Goal: Task Accomplishment & Management: Manage account settings

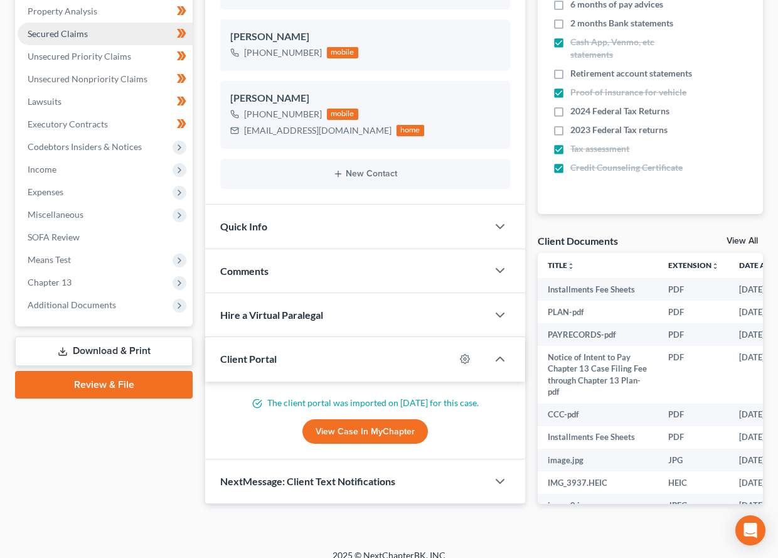
scroll to position [221, 0]
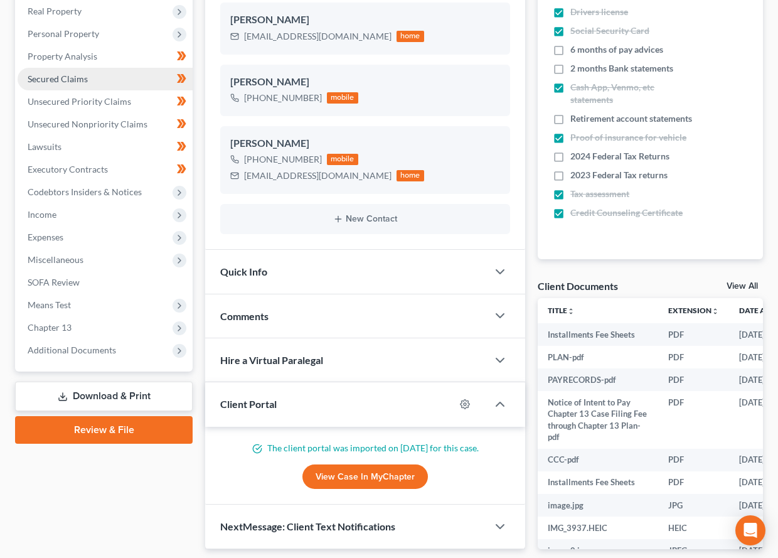
click at [95, 80] on link "Secured Claims" at bounding box center [105, 79] width 175 height 23
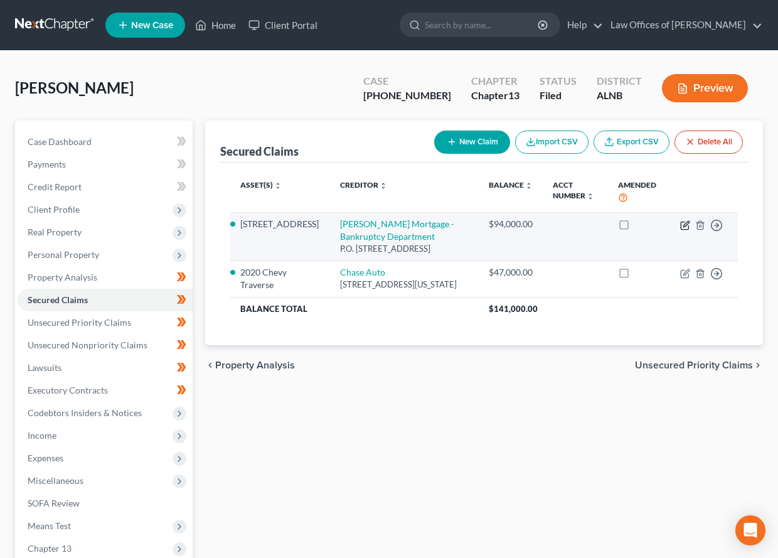
click at [687, 227] on icon "button" at bounding box center [685, 225] width 10 height 10
select select "4"
select select "0"
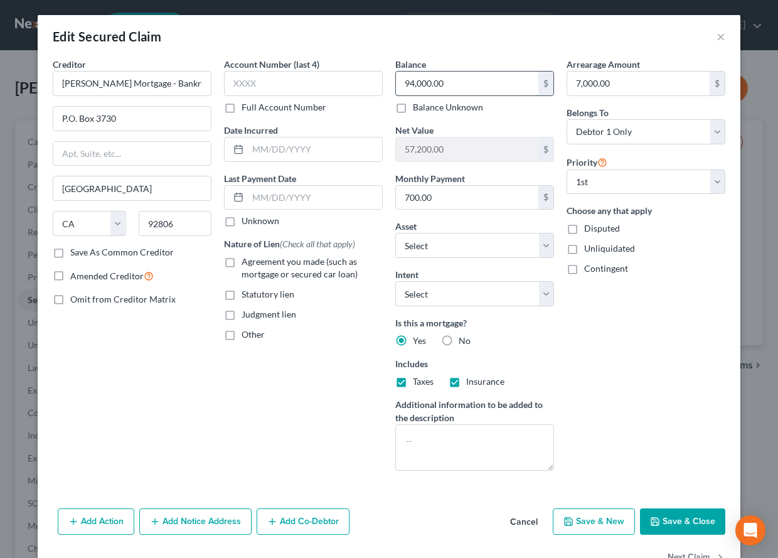
click at [430, 80] on input "94,000.00" at bounding box center [467, 84] width 142 height 24
click at [451, 85] on input "99,024.01" at bounding box center [467, 84] width 142 height 24
type input "99,024.21"
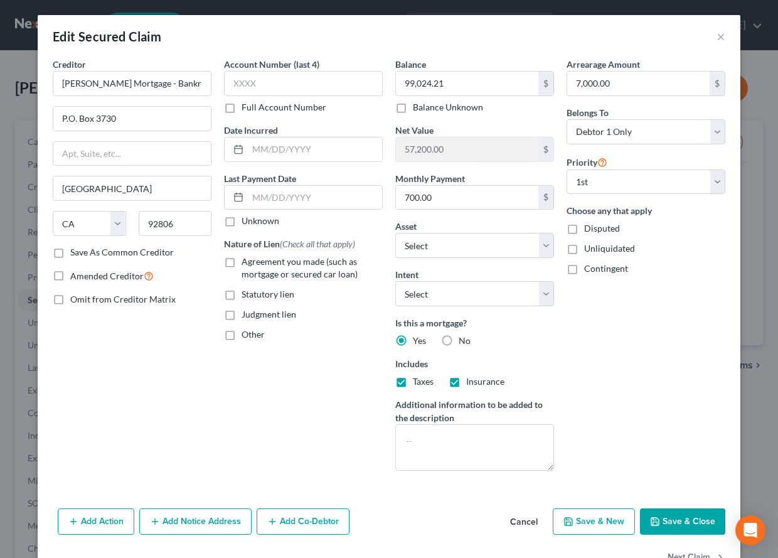
click at [656, 509] on button "Save & Close" at bounding box center [682, 521] width 85 height 26
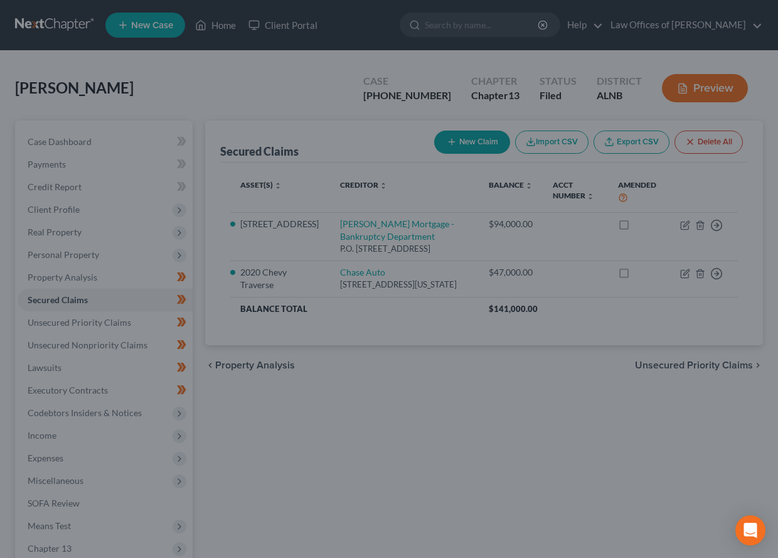
type input "52,175.79"
select select "12"
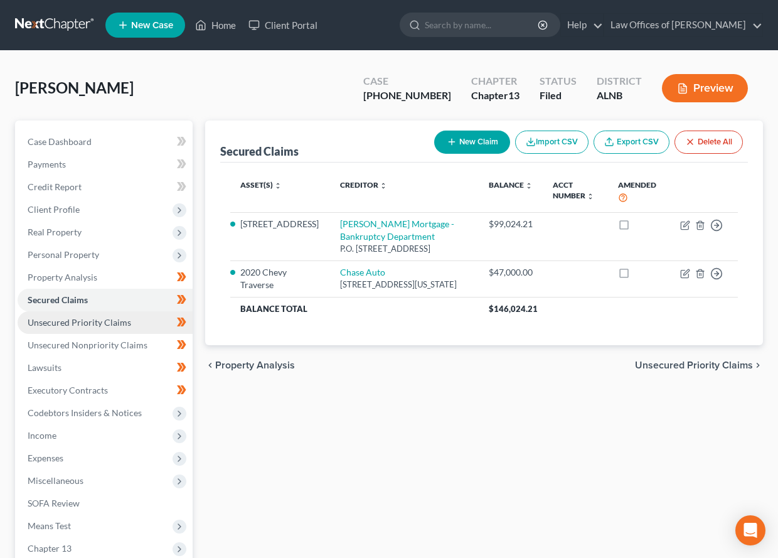
click at [88, 319] on span "Unsecured Priority Claims" at bounding box center [80, 322] width 104 height 11
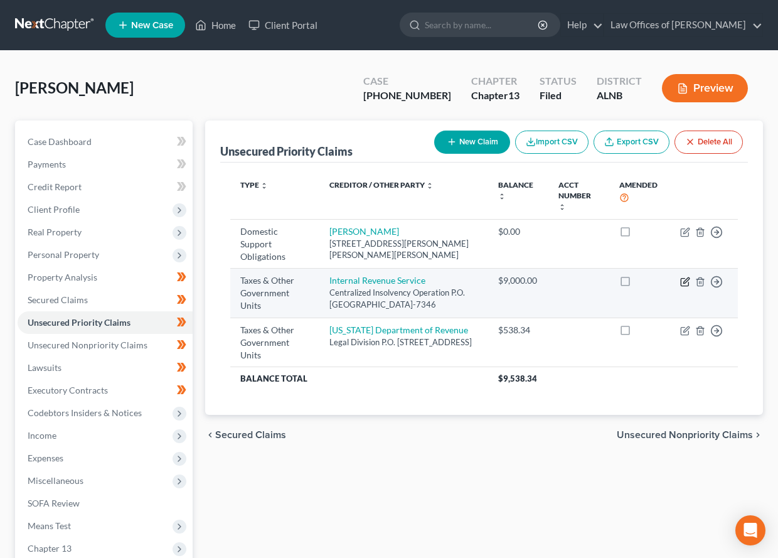
click at [680, 277] on icon "button" at bounding box center [685, 282] width 10 height 10
select select "0"
select select "39"
select select "0"
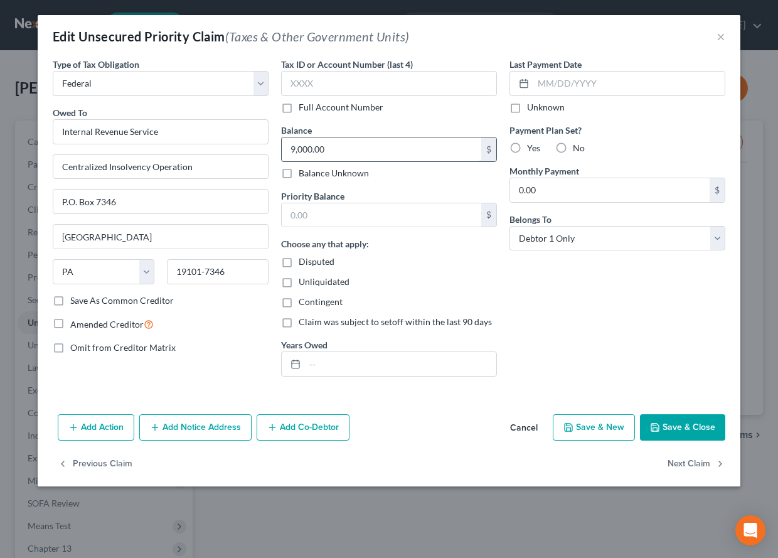
click at [344, 156] on input "9,000.00" at bounding box center [382, 149] width 200 height 24
paste input "7,832.56"
type input "7,832.56"
click at [659, 422] on icon "button" at bounding box center [655, 427] width 10 height 10
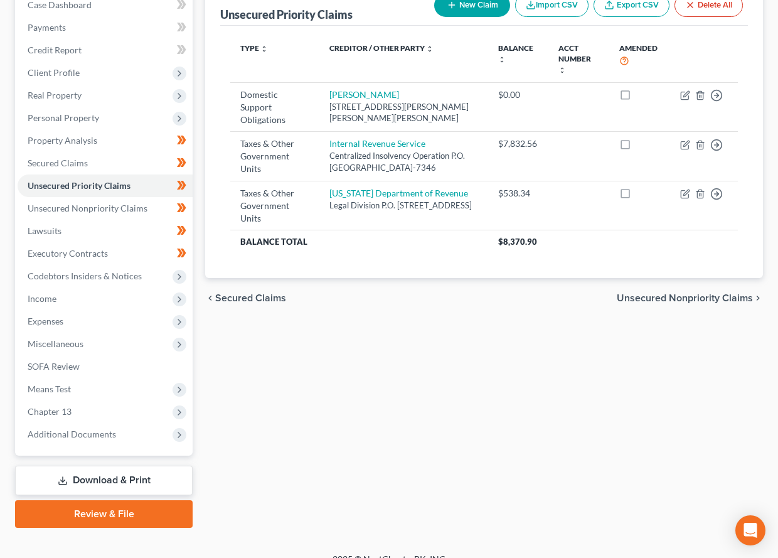
click at [93, 466] on link "Download & Print" at bounding box center [104, 480] width 178 height 29
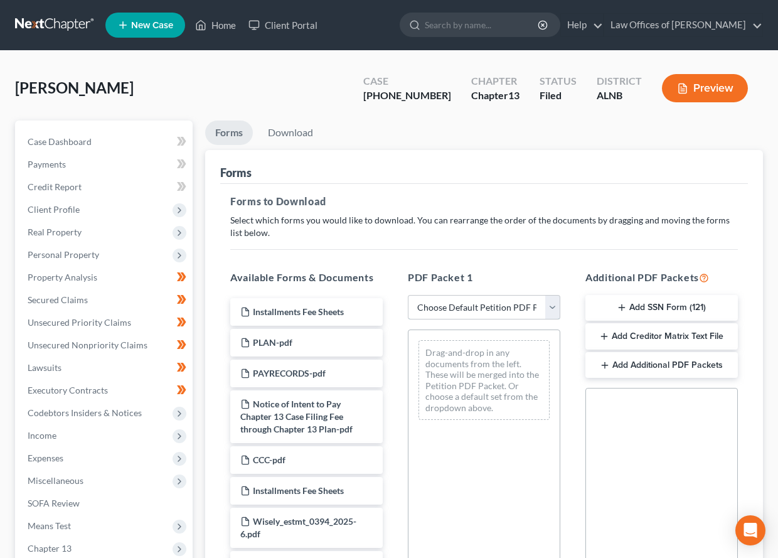
select select "2"
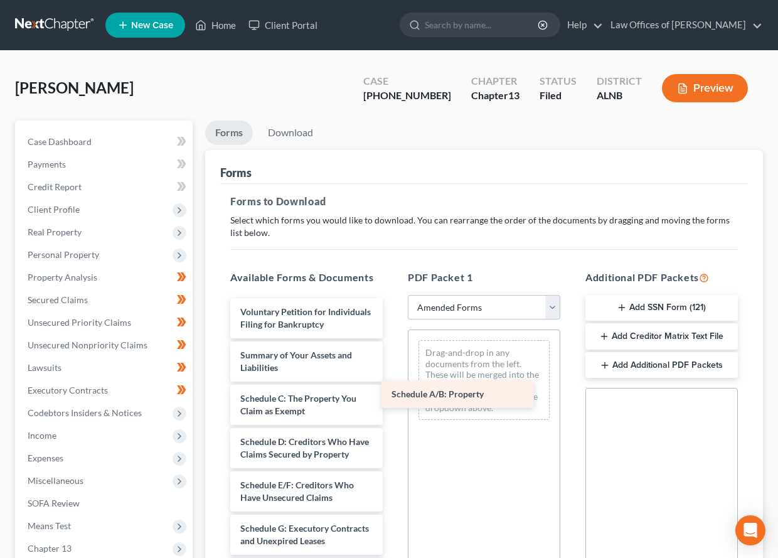
drag, startPoint x: 336, startPoint y: 388, endPoint x: 488, endPoint y: 390, distance: 151.9
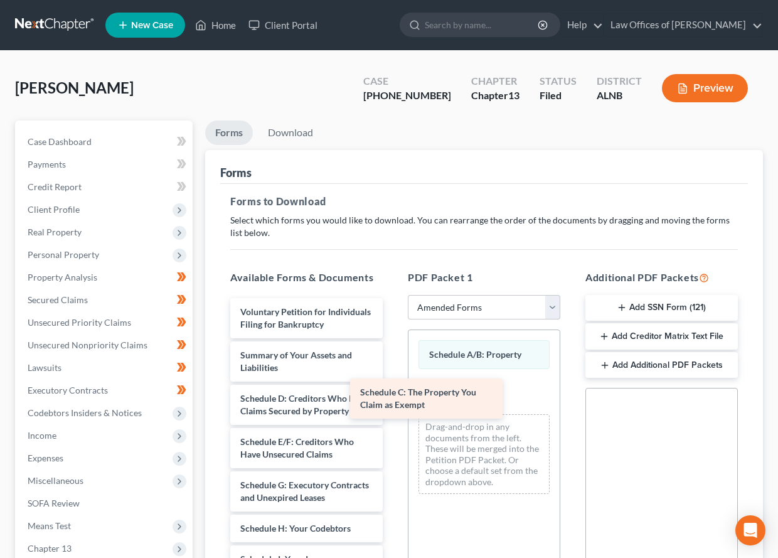
drag, startPoint x: 316, startPoint y: 406, endPoint x: 459, endPoint y: 407, distance: 143.7
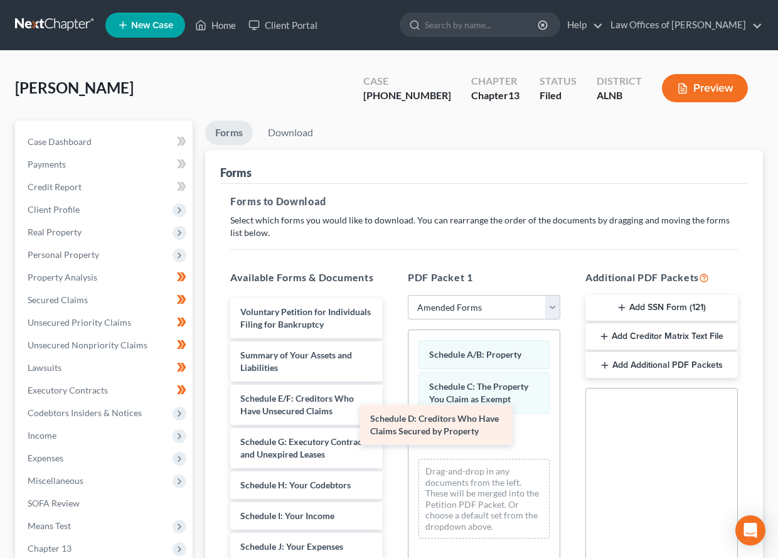
drag, startPoint x: 327, startPoint y: 395, endPoint x: 466, endPoint y: 430, distance: 142.9
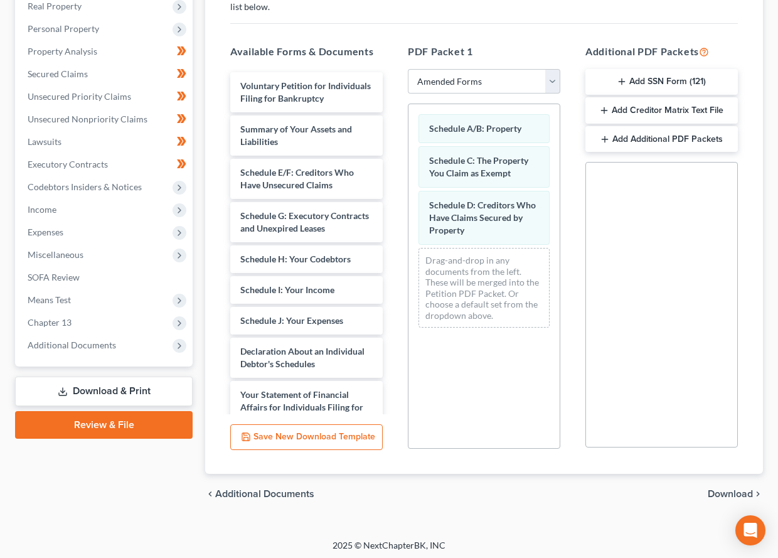
click at [718, 491] on span "Download" at bounding box center [730, 494] width 45 height 10
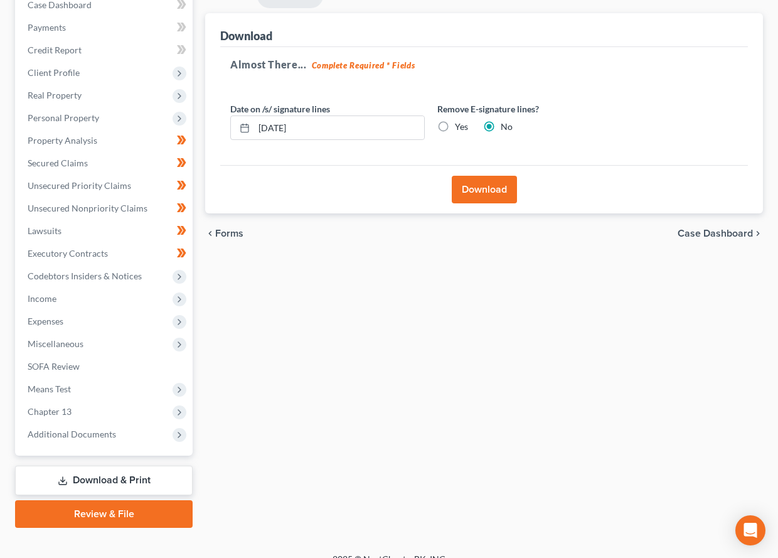
click at [469, 169] on div "Download" at bounding box center [484, 189] width 528 height 48
click at [474, 187] on button "Download" at bounding box center [484, 190] width 65 height 28
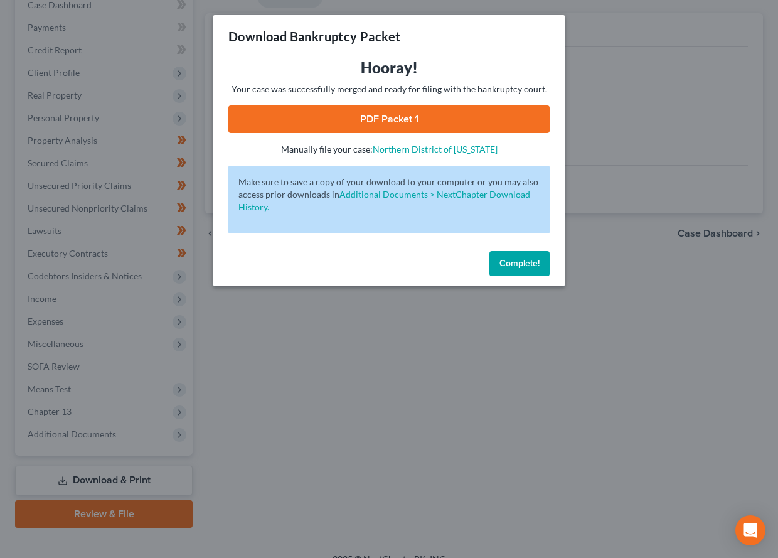
click at [370, 118] on link "PDF Packet 1" at bounding box center [388, 119] width 321 height 28
click at [526, 259] on span "Complete!" at bounding box center [519, 263] width 40 height 11
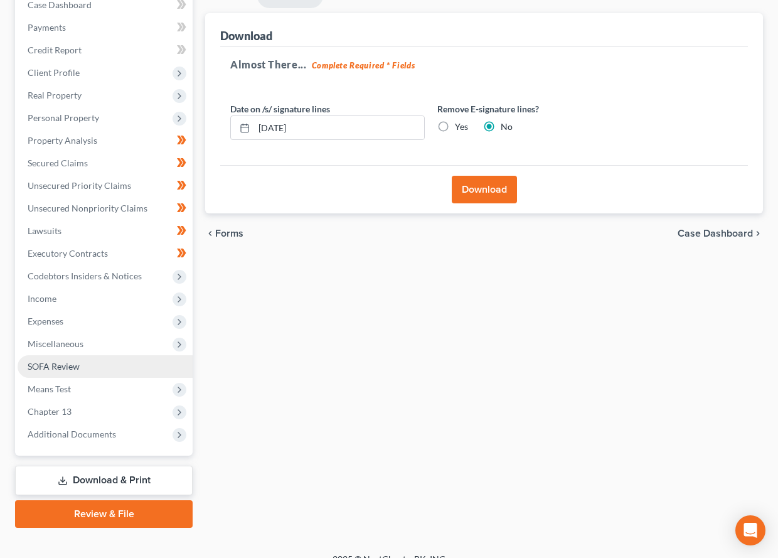
click at [90, 358] on link "SOFA Review" at bounding box center [105, 366] width 175 height 23
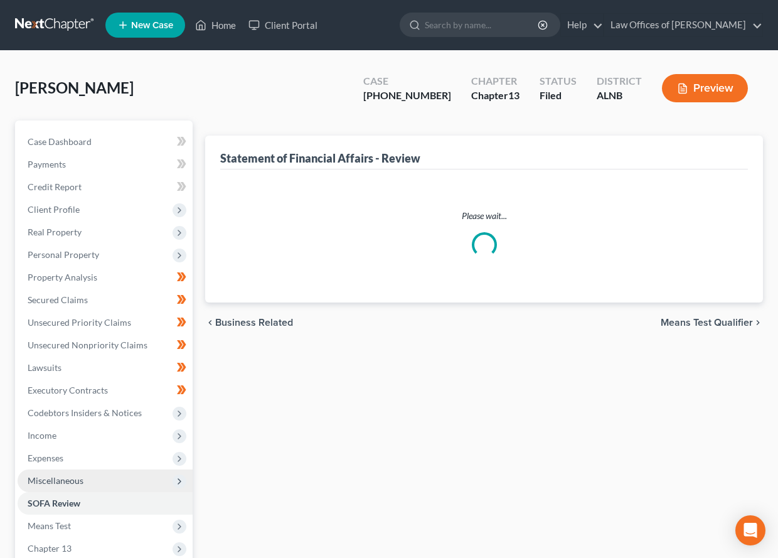
scroll to position [107, 1]
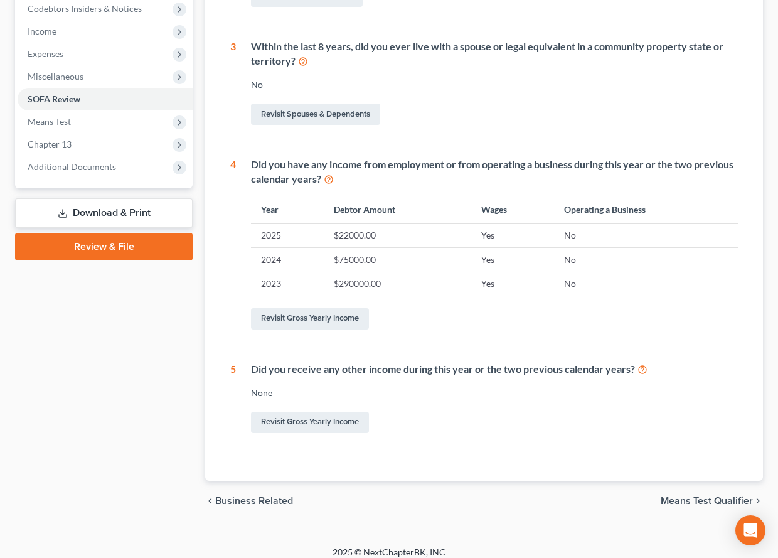
click at [132, 198] on link "Download & Print" at bounding box center [104, 212] width 178 height 29
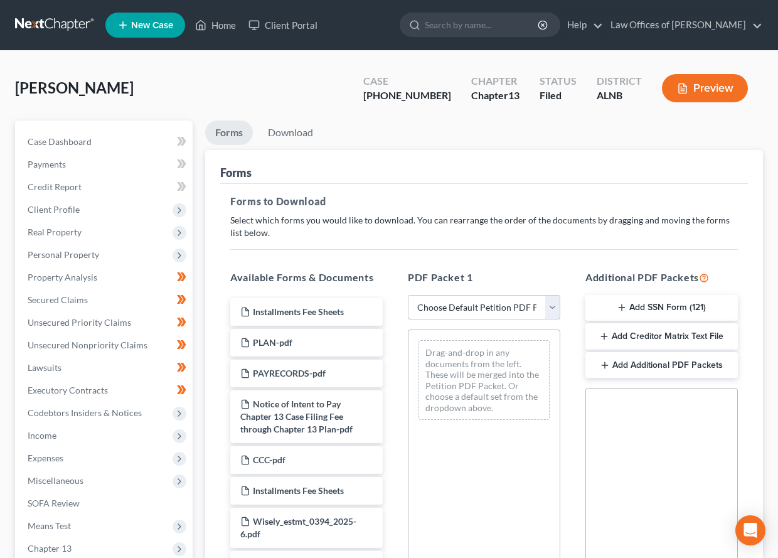
select select "2"
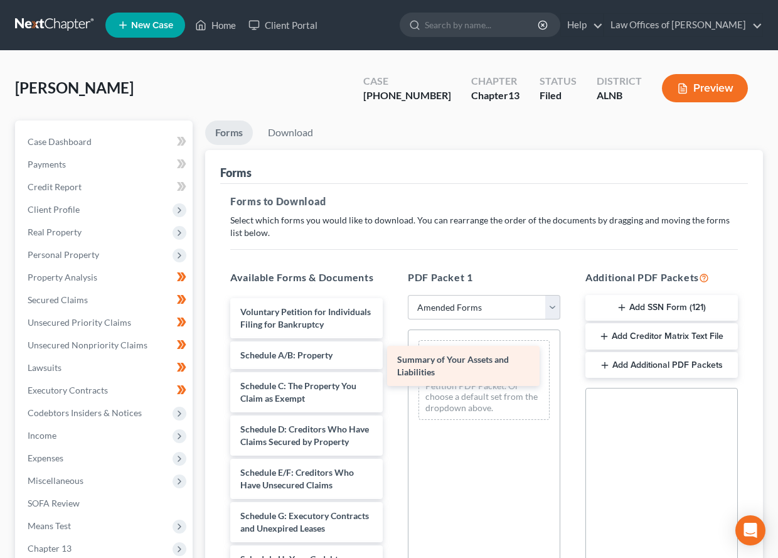
drag, startPoint x: 348, startPoint y: 349, endPoint x: 523, endPoint y: 363, distance: 175.6
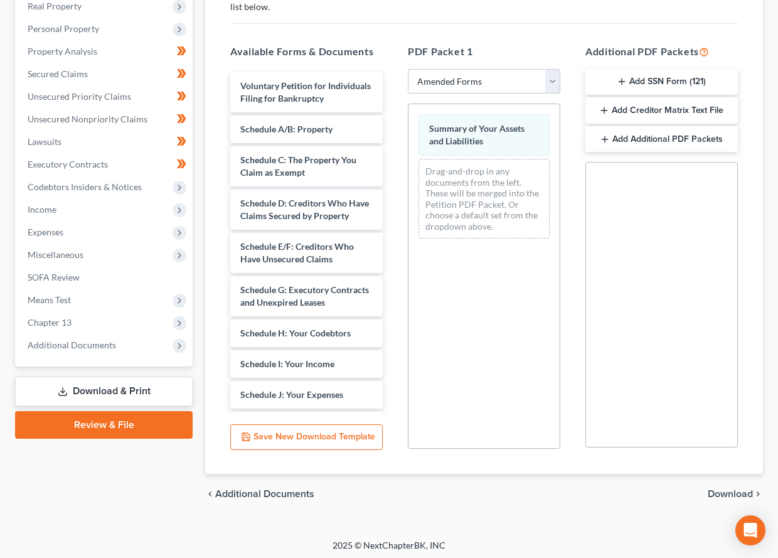
click at [738, 493] on span "Download" at bounding box center [730, 494] width 45 height 10
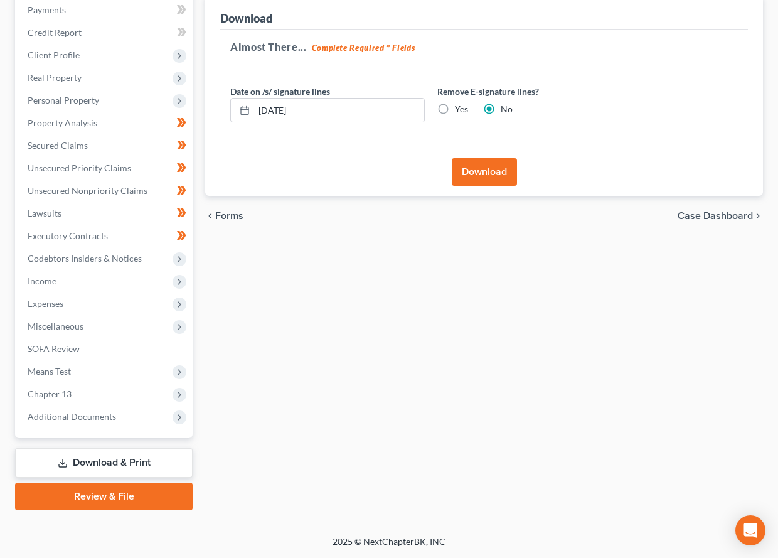
scroll to position [137, 0]
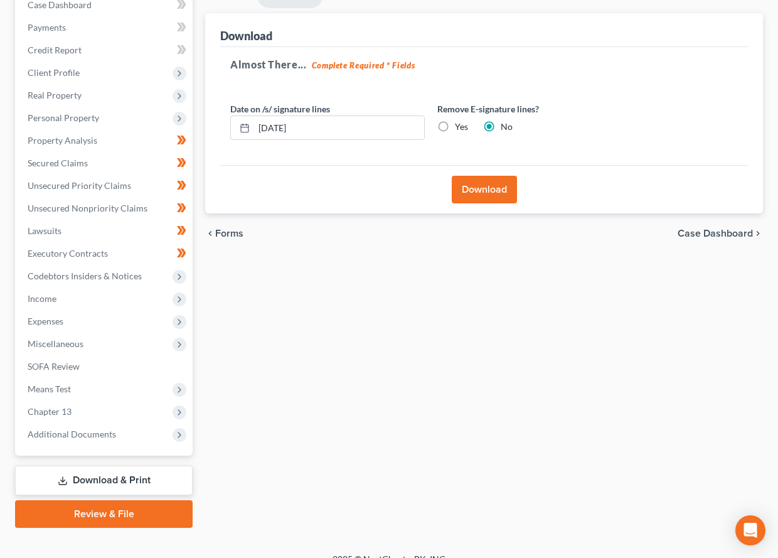
click at [488, 184] on button "Download" at bounding box center [484, 190] width 65 height 28
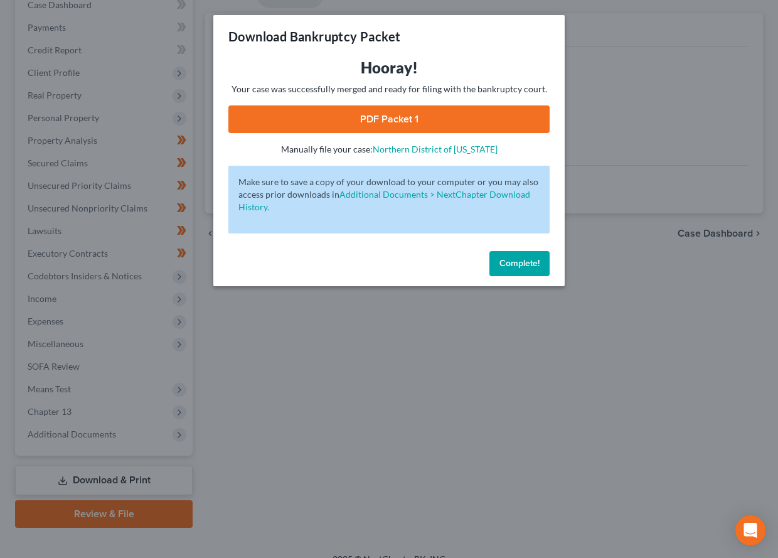
click at [412, 112] on link "PDF Packet 1" at bounding box center [388, 119] width 321 height 28
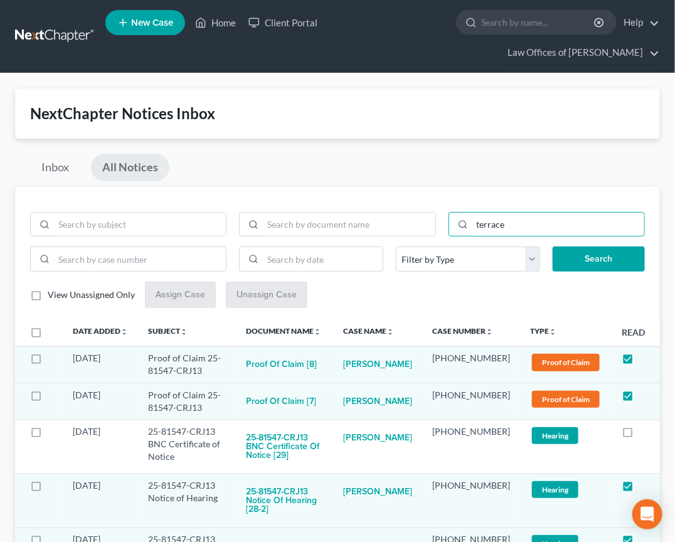
type input "terrace"
click at [78, 31] on link at bounding box center [55, 36] width 80 height 23
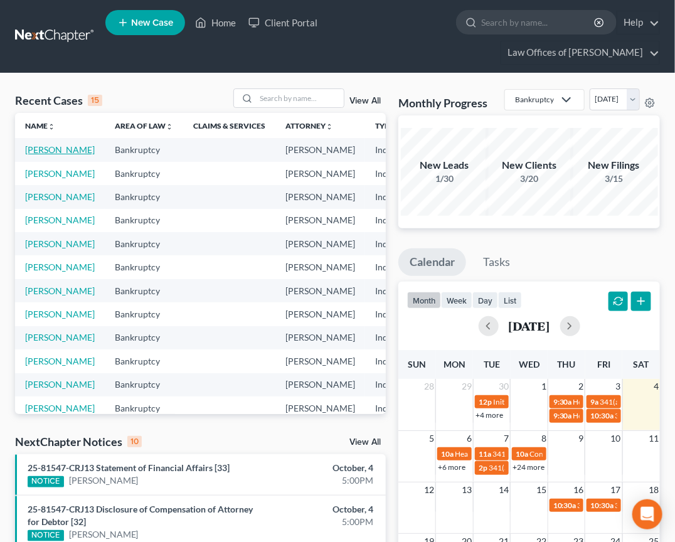
click at [45, 155] on link "[PERSON_NAME]" at bounding box center [60, 149] width 70 height 11
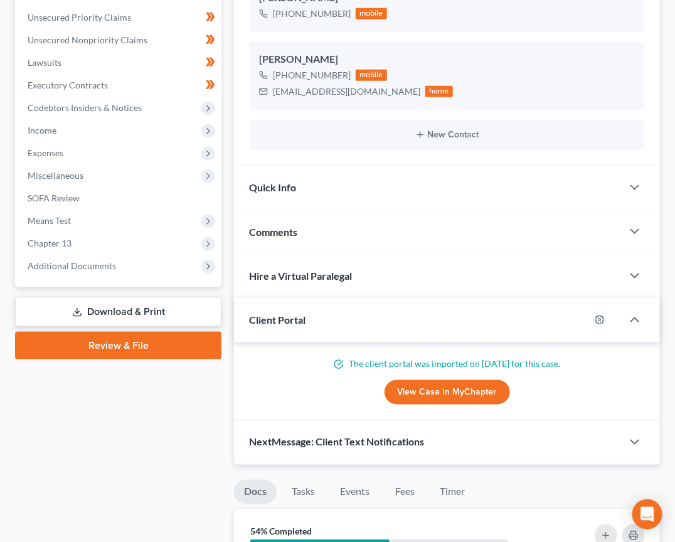
scroll to position [359, 0]
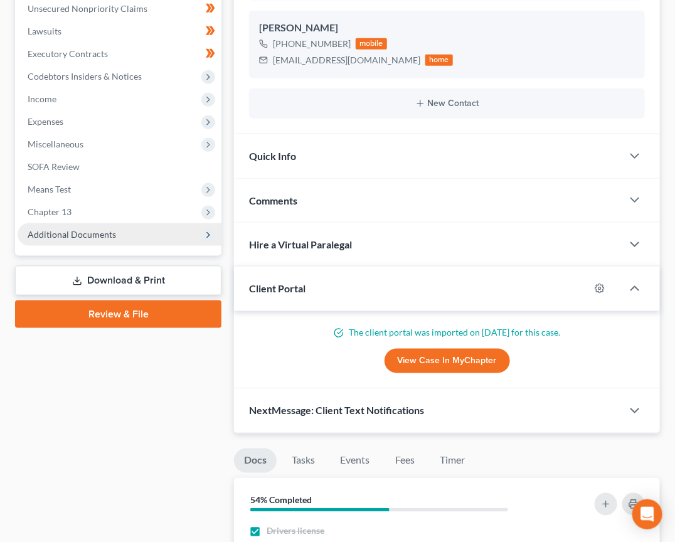
click at [69, 229] on span "Additional Documents" at bounding box center [72, 234] width 88 height 11
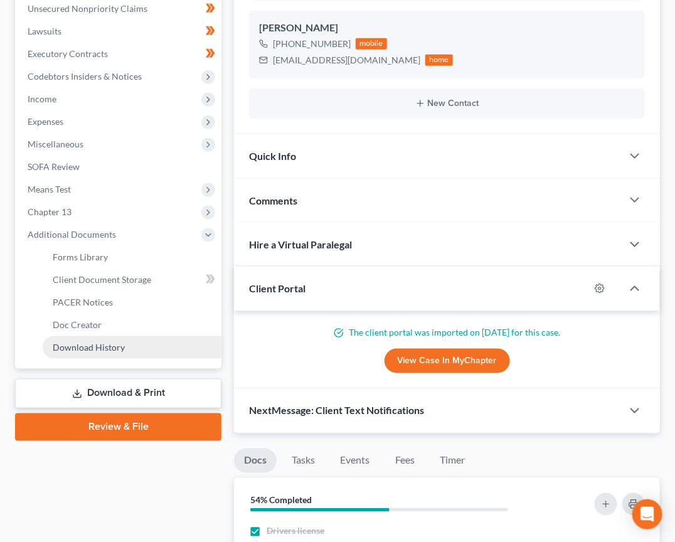
click at [93, 342] on span "Download History" at bounding box center [89, 347] width 72 height 11
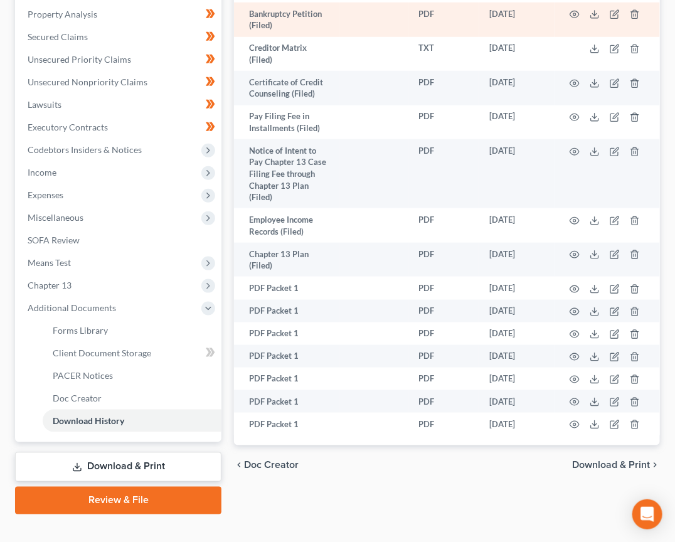
scroll to position [285, 0]
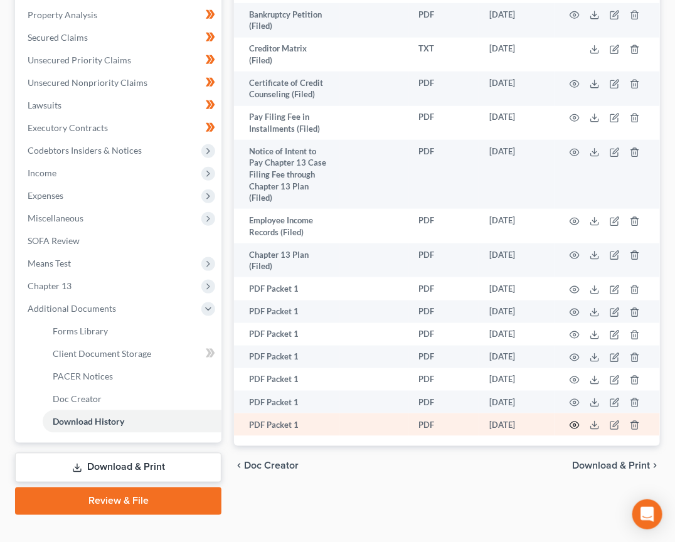
click at [575, 420] on icon "button" at bounding box center [575, 425] width 10 height 10
